Goal: Information Seeking & Learning: Learn about a topic

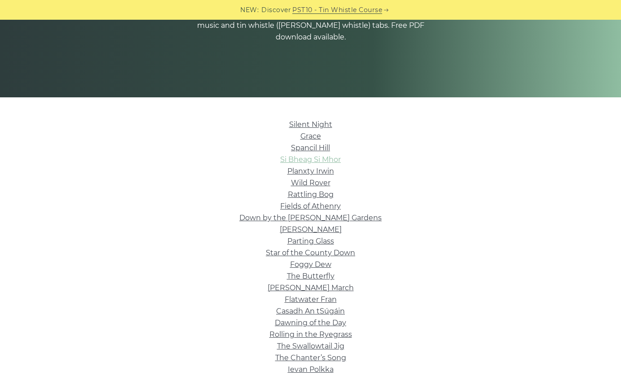
scroll to position [149, 0]
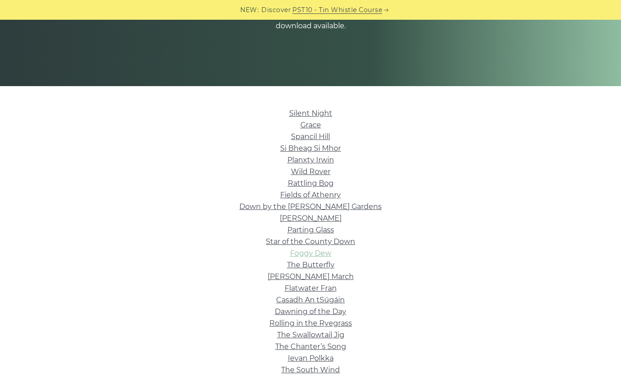
click at [307, 255] on link "Foggy Dew" at bounding box center [310, 253] width 41 height 9
click at [305, 184] on link "Rattling Bog" at bounding box center [311, 183] width 46 height 9
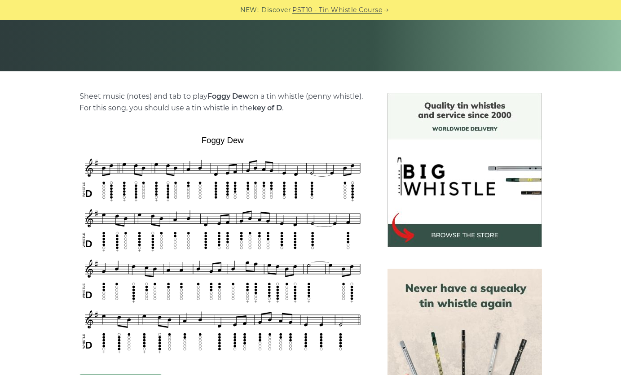
scroll to position [165, 0]
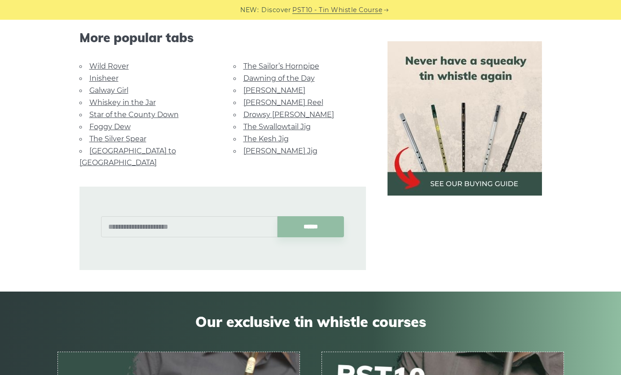
scroll to position [607, 0]
click at [104, 152] on link "[GEOGRAPHIC_DATA] to [GEOGRAPHIC_DATA]" at bounding box center [127, 157] width 97 height 20
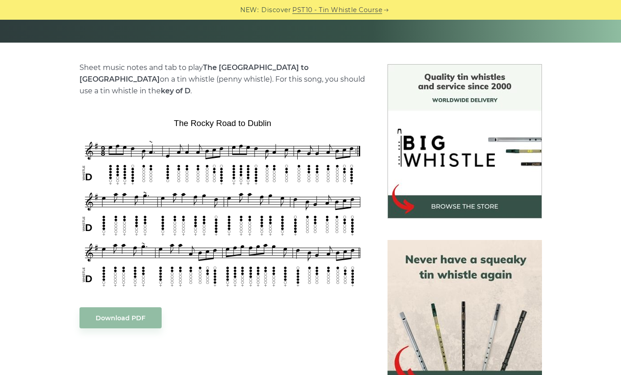
scroll to position [193, 0]
